Goal: Task Accomplishment & Management: Complete application form

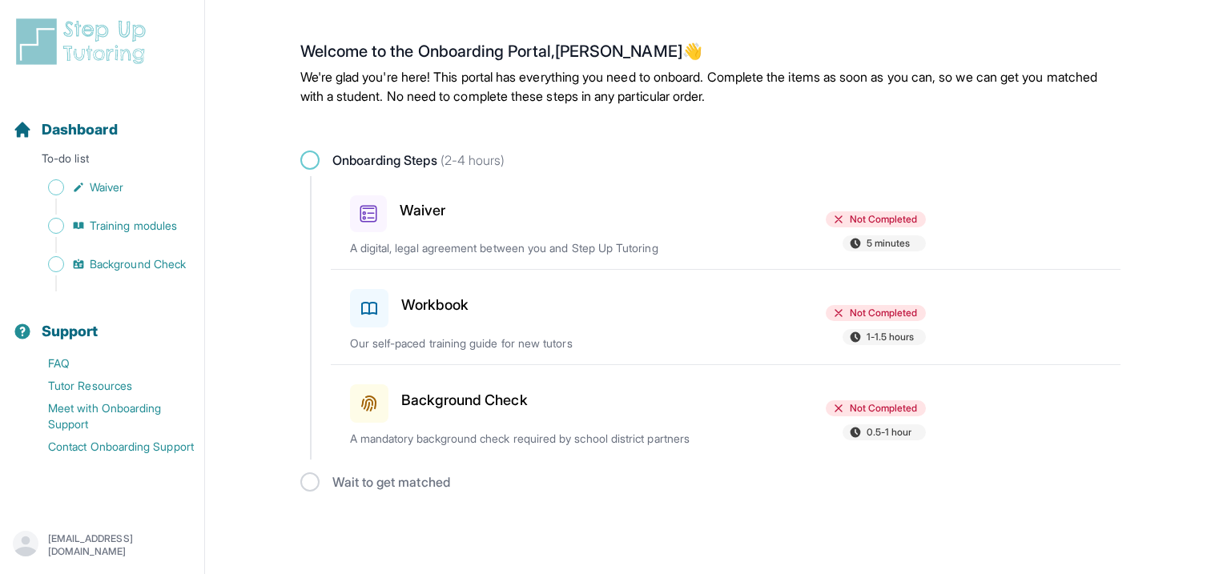
click at [667, 241] on p "A digital, legal agreement between you and Step Up Tutoring" at bounding box center [537, 248] width 375 height 16
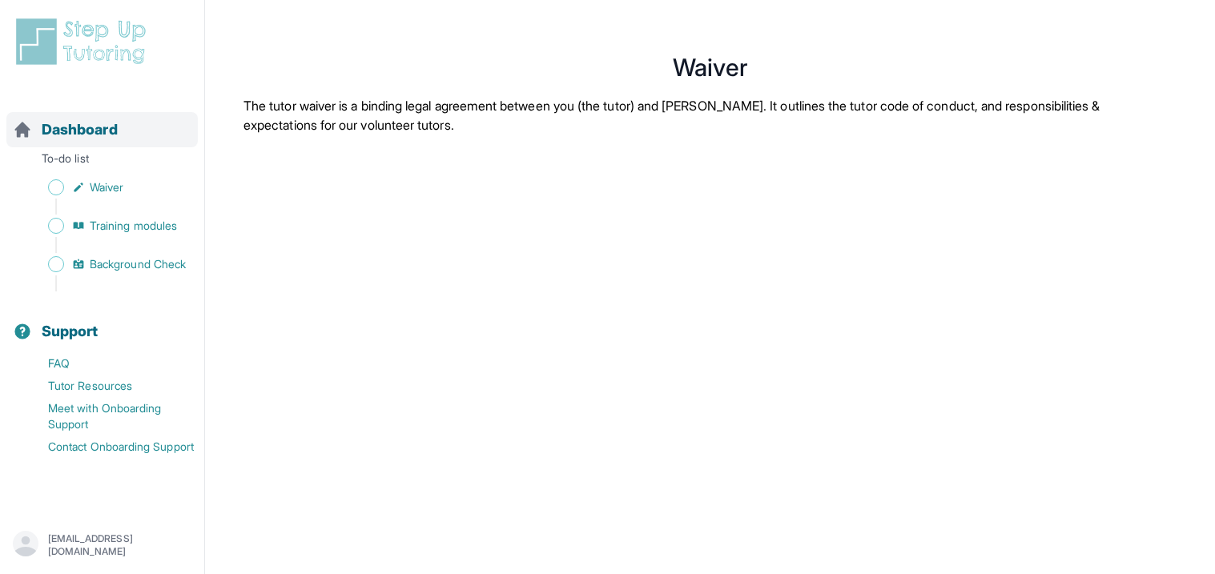
click at [52, 143] on div "Dashboard" at bounding box center [101, 129] width 191 height 35
click at [82, 130] on span "Dashboard" at bounding box center [80, 130] width 76 height 22
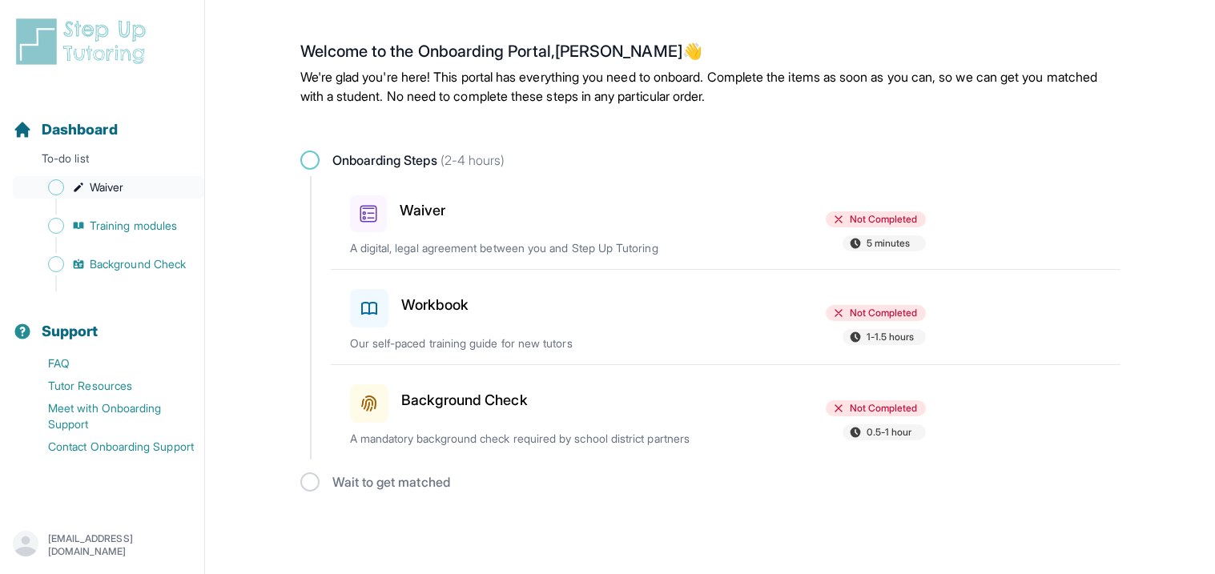
click at [54, 189] on span "Sidebar" at bounding box center [56, 187] width 16 height 16
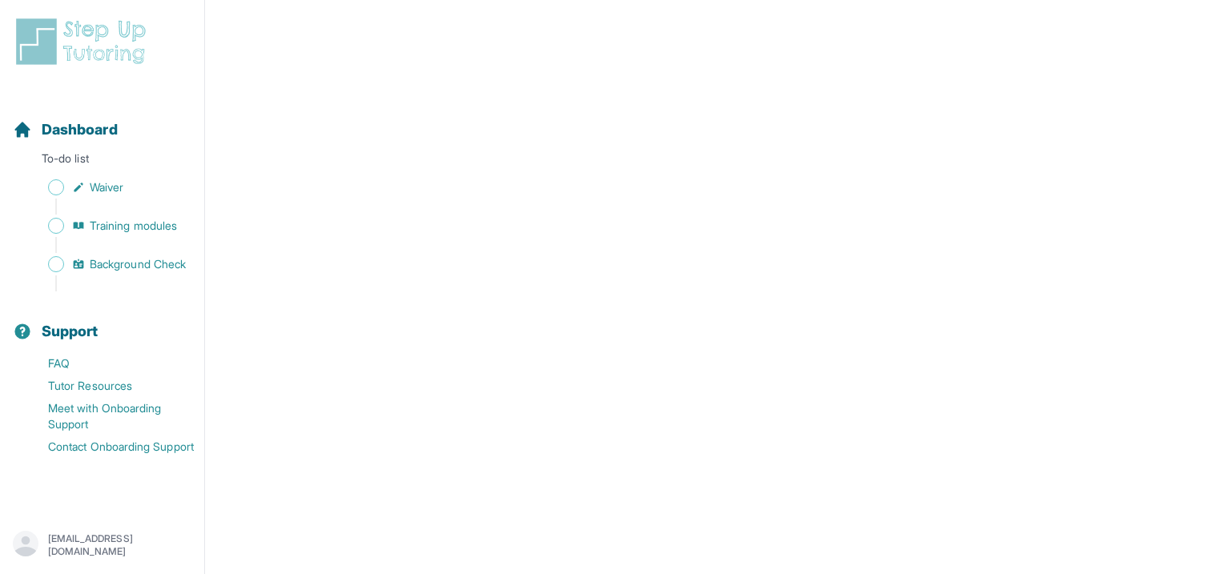
scroll to position [2588, 0]
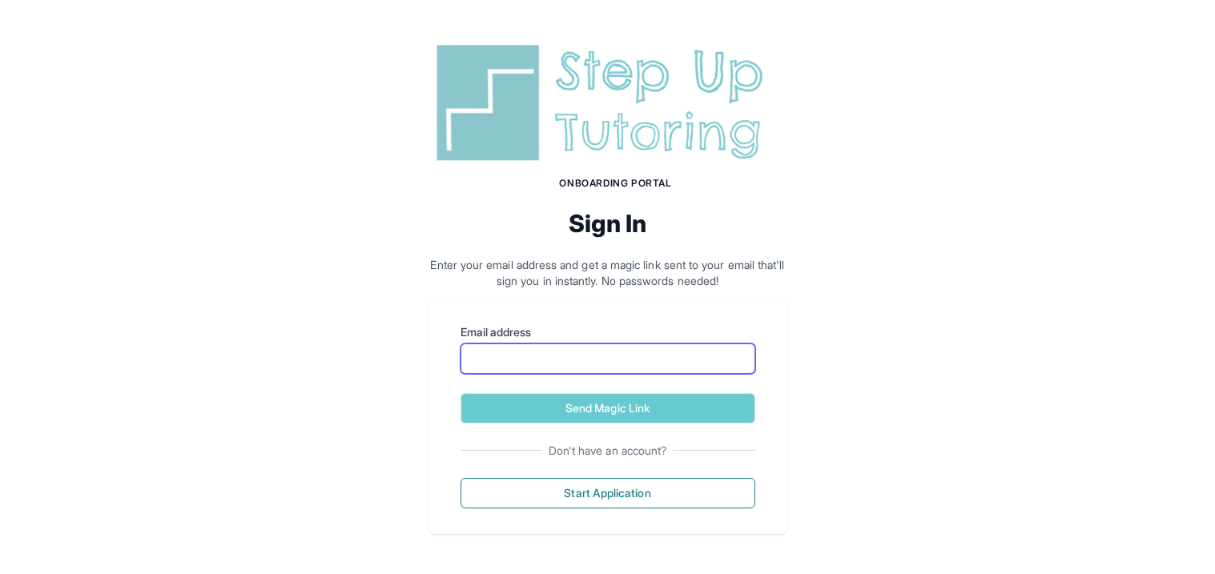
click at [497, 357] on input "Email address" at bounding box center [608, 359] width 295 height 30
type input "**********"
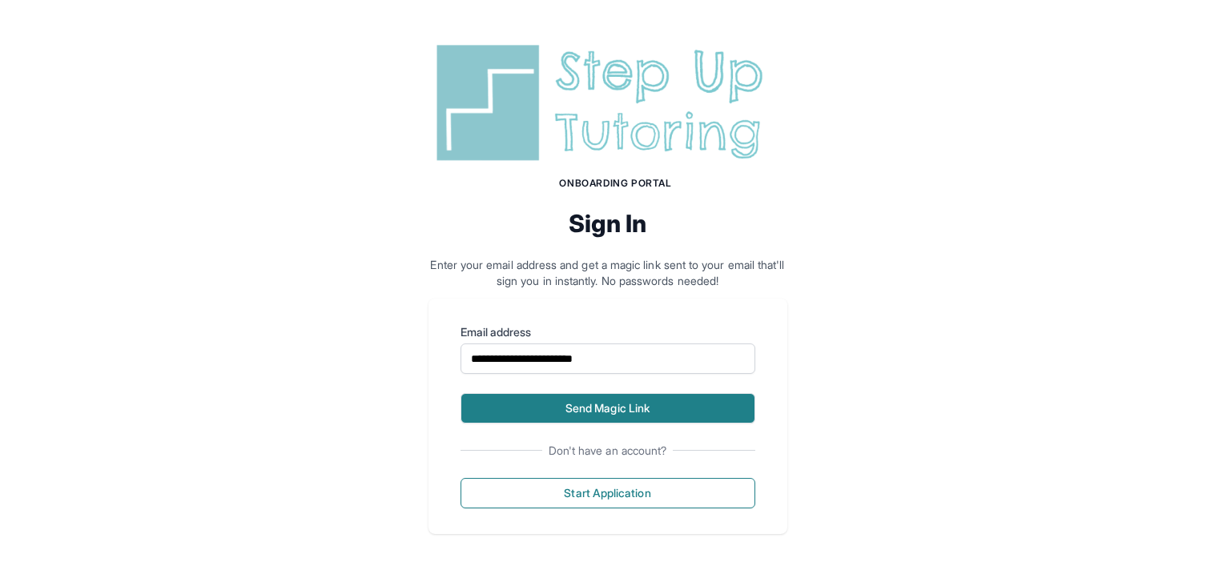
click at [581, 407] on button "Send Magic Link" at bounding box center [608, 408] width 295 height 30
